Goal: Navigation & Orientation: Find specific page/section

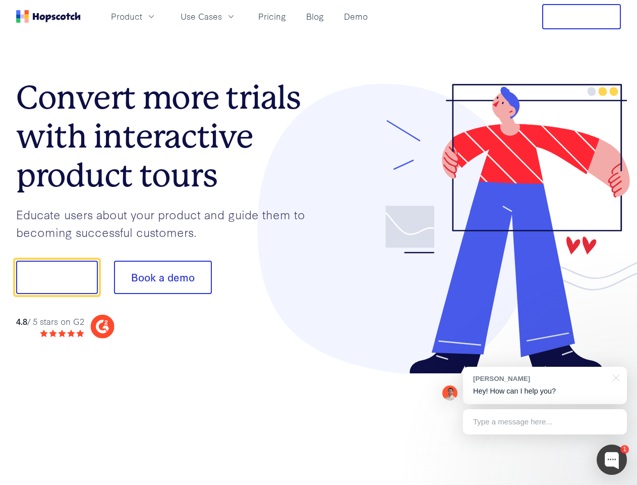
click at [319, 242] on div at bounding box center [470, 229] width 303 height 290
click at [142, 16] on span "Product" at bounding box center [126, 16] width 31 height 13
click at [222, 16] on span "Use Cases" at bounding box center [201, 16] width 41 height 13
click at [582, 17] on button "Free Trial" at bounding box center [582, 16] width 79 height 25
click at [57, 277] on button "Show me!" at bounding box center [57, 276] width 82 height 33
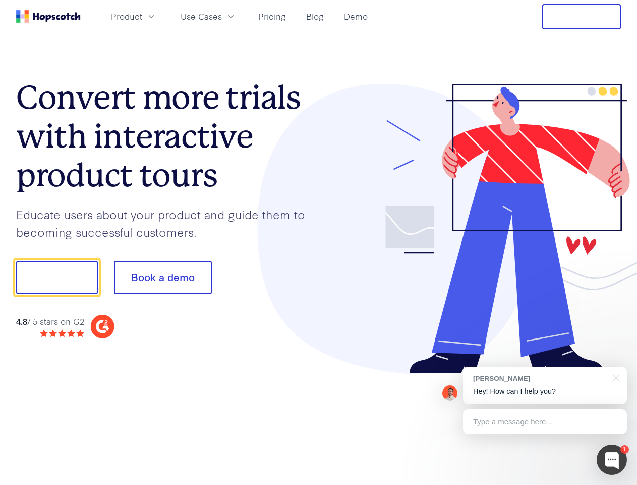
click at [163, 277] on button "Book a demo" at bounding box center [163, 276] width 98 height 33
click at [612, 459] on div at bounding box center [612, 459] width 30 height 30
click at [545, 385] on div "[PERSON_NAME] Hey! How can I help you?" at bounding box center [545, 384] width 164 height 37
click at [615, 377] on div at bounding box center [614, 376] width 25 height 21
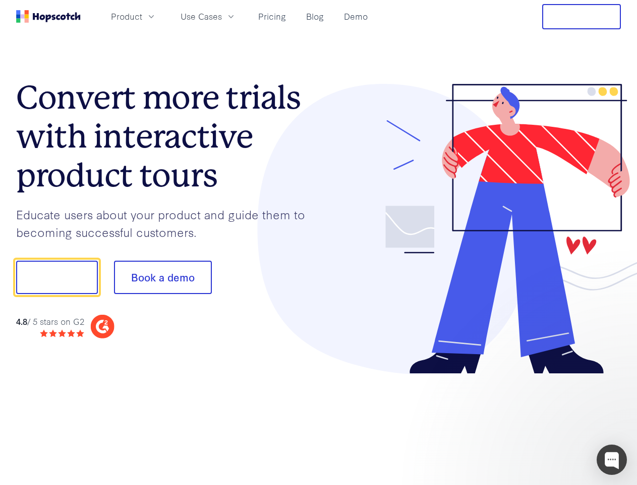
click at [545, 421] on div at bounding box center [532, 343] width 189 height 201
